Goal: Task Accomplishment & Management: Use online tool/utility

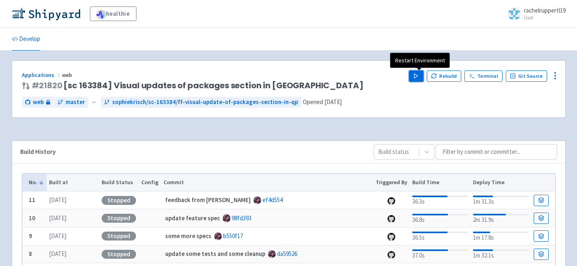
click at [422, 79] on button "Play" at bounding box center [416, 75] width 15 height 11
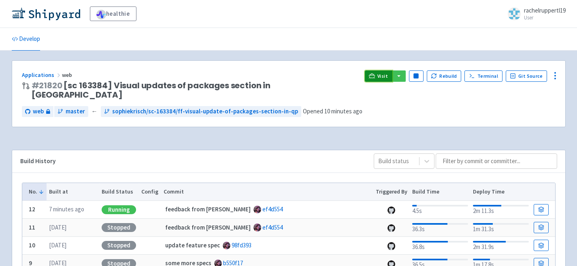
click at [380, 73] on link "Visit" at bounding box center [379, 75] width 28 height 11
